Goal: Task Accomplishment & Management: Use online tool/utility

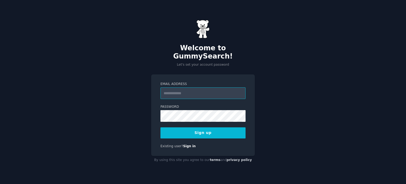
click at [180, 90] on input "Email Address" at bounding box center [202, 93] width 85 height 12
type input "**********"
click at [212, 130] on button "Sign up" at bounding box center [202, 132] width 85 height 11
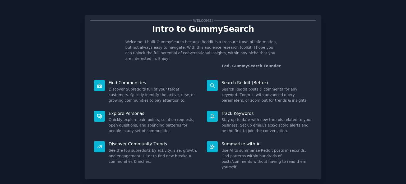
click at [336, 48] on div "Welcome! Intro to GummySearch Welcome! I built GummySearch because Reddit is a …" at bounding box center [202, 108] width 391 height 203
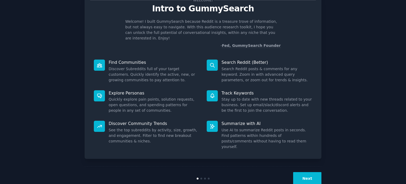
scroll to position [23, 0]
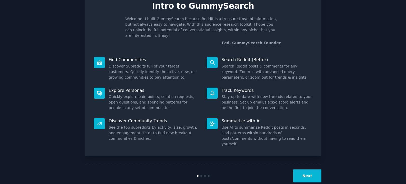
click at [305, 169] on button "Next" at bounding box center [307, 175] width 28 height 13
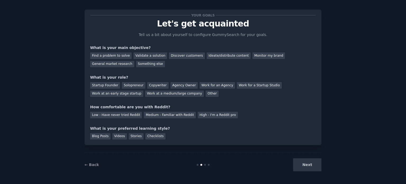
click at [305, 164] on div "Next" at bounding box center [281, 164] width 79 height 13
click at [315, 166] on div "Next" at bounding box center [281, 164] width 79 height 13
click at [120, 136] on div "Videos" at bounding box center [119, 136] width 15 height 7
click at [108, 115] on div "Low - Have never tried Reddit" at bounding box center [116, 114] width 52 height 7
click at [206, 93] on div "Other" at bounding box center [212, 93] width 13 height 7
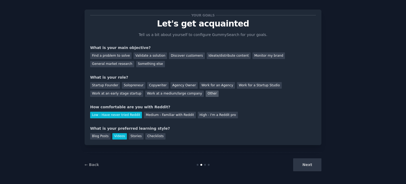
scroll to position [23, 0]
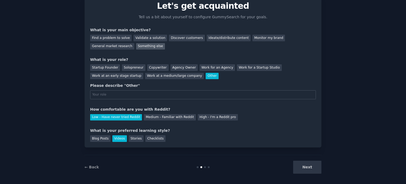
click at [136, 47] on div "Something else" at bounding box center [150, 46] width 29 height 7
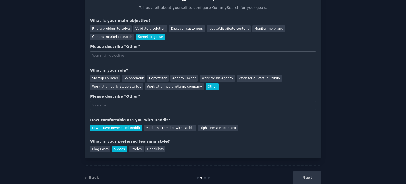
scroll to position [45, 0]
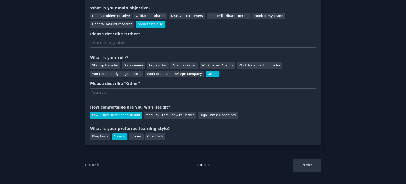
click at [310, 162] on div "Next" at bounding box center [281, 164] width 79 height 13
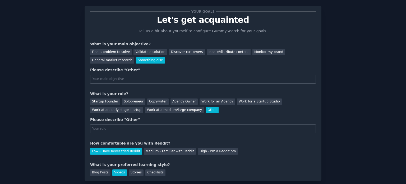
scroll to position [0, 0]
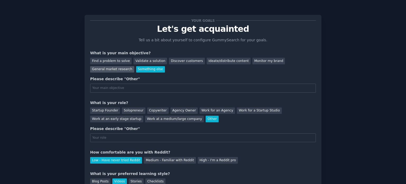
click at [134, 66] on div "General market research" at bounding box center [112, 69] width 44 height 7
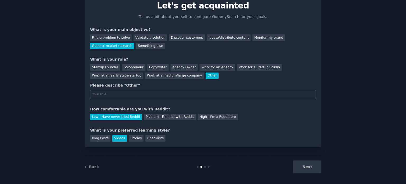
scroll to position [25, 0]
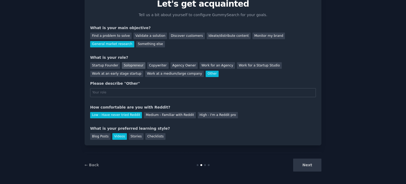
click at [134, 64] on div "Solopreneur" at bounding box center [133, 65] width 23 height 7
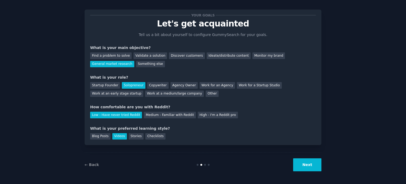
click at [314, 169] on button "Next" at bounding box center [307, 164] width 28 height 13
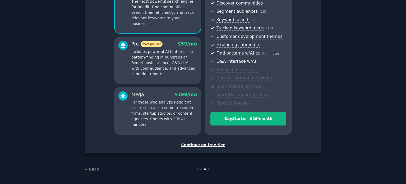
scroll to position [62, 0]
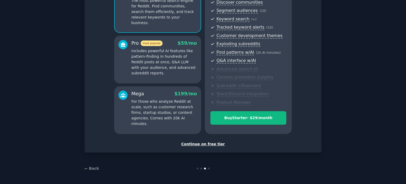
click at [203, 144] on div "Continue on free tier" at bounding box center [203, 144] width 226 height 6
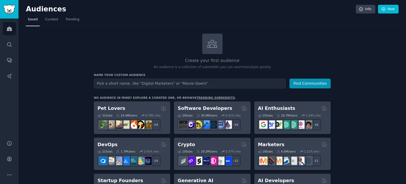
click at [104, 83] on input "text" at bounding box center [190, 83] width 192 height 10
type input "Health"
click at [289, 78] on button "Find Communities" at bounding box center [309, 83] width 41 height 10
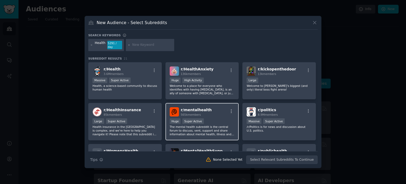
click at [198, 108] on span "r/ mentalhealth" at bounding box center [196, 110] width 31 height 4
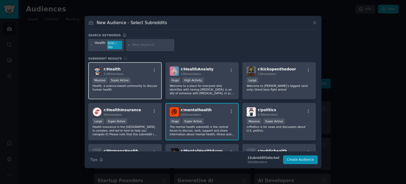
click at [145, 66] on div "r/ Health 3.6M members" at bounding box center [124, 70] width 65 height 9
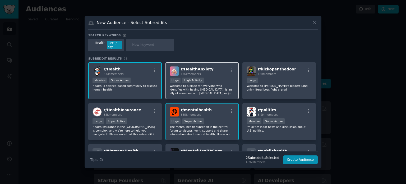
click at [212, 71] on div "r/ HealthAnxiety 136k members" at bounding box center [202, 70] width 65 height 9
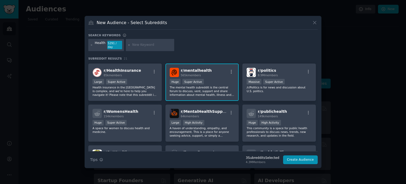
scroll to position [53, 0]
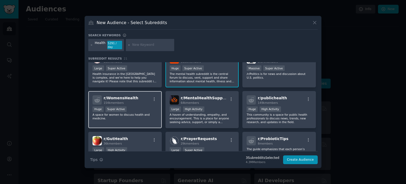
click at [129, 96] on span "r/ WomensHealth" at bounding box center [121, 98] width 35 height 4
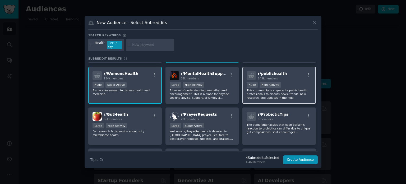
scroll to position [79, 0]
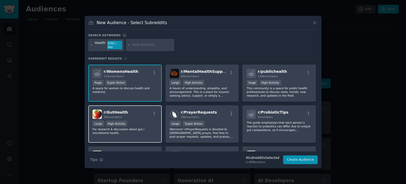
click at [144, 112] on div "r/ GutHealth 36k members" at bounding box center [124, 113] width 65 height 9
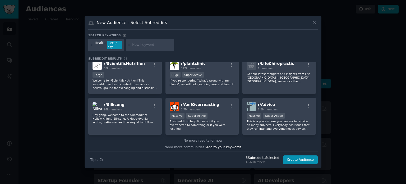
scroll to position [210, 0]
click at [300, 157] on button "Create Audience" at bounding box center [300, 159] width 35 height 9
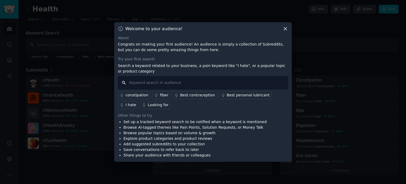
click at [146, 83] on input "text" at bounding box center [203, 82] width 170 height 13
type input "Health"
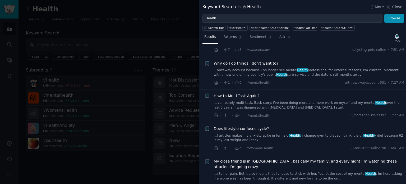
scroll to position [211, 0]
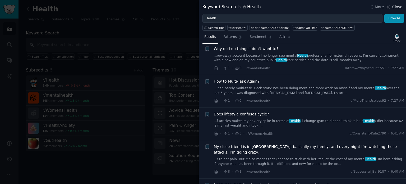
click at [389, 8] on icon at bounding box center [388, 7] width 3 height 3
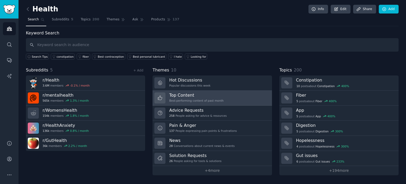
click at [197, 95] on h3 "Top Content" at bounding box center [196, 95] width 54 height 6
